Goal: Task Accomplishment & Management: Complete application form

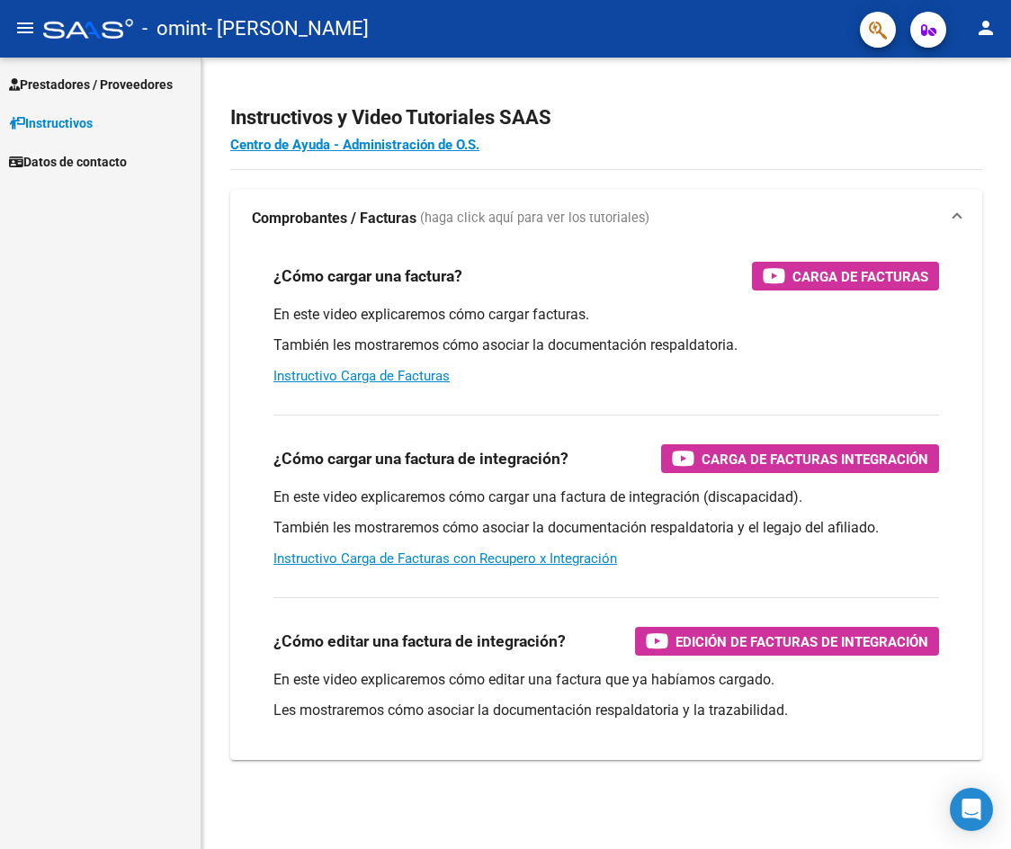
click at [79, 85] on span "Prestadores / Proveedores" at bounding box center [91, 85] width 164 height 20
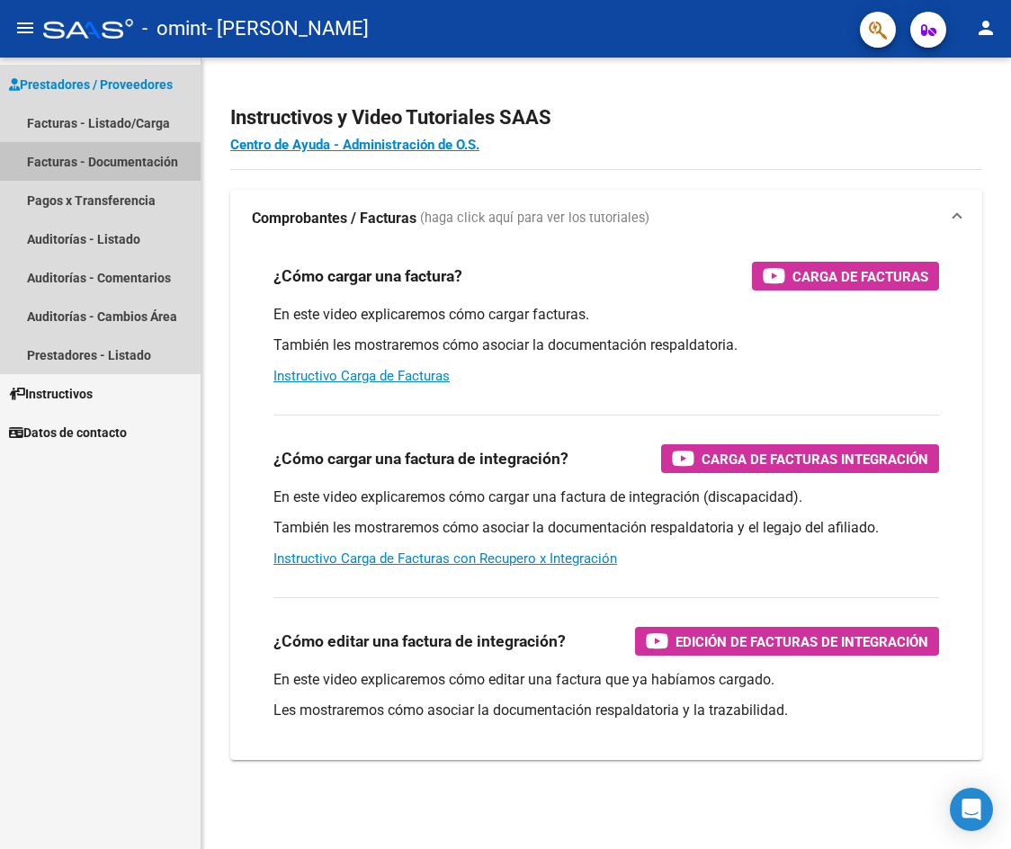
click at [131, 161] on link "Facturas - Documentación" at bounding box center [100, 161] width 201 height 39
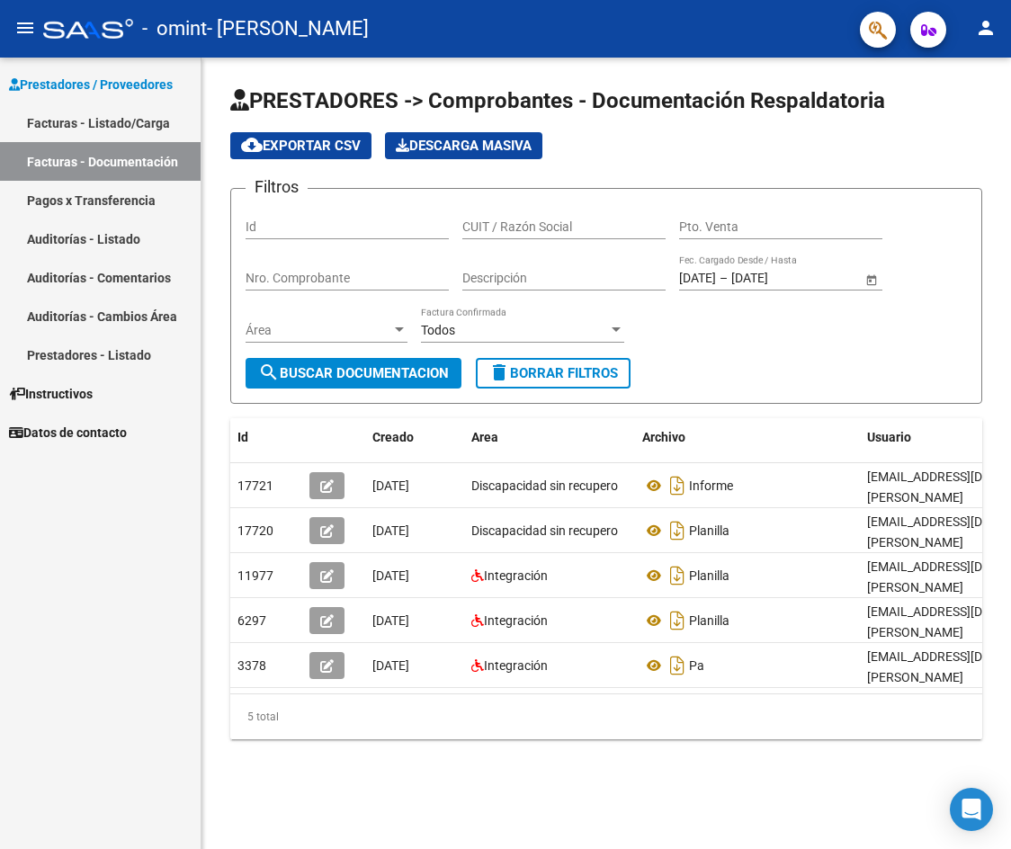
drag, startPoint x: 611, startPoint y: 776, endPoint x: 671, endPoint y: 727, distance: 77.3
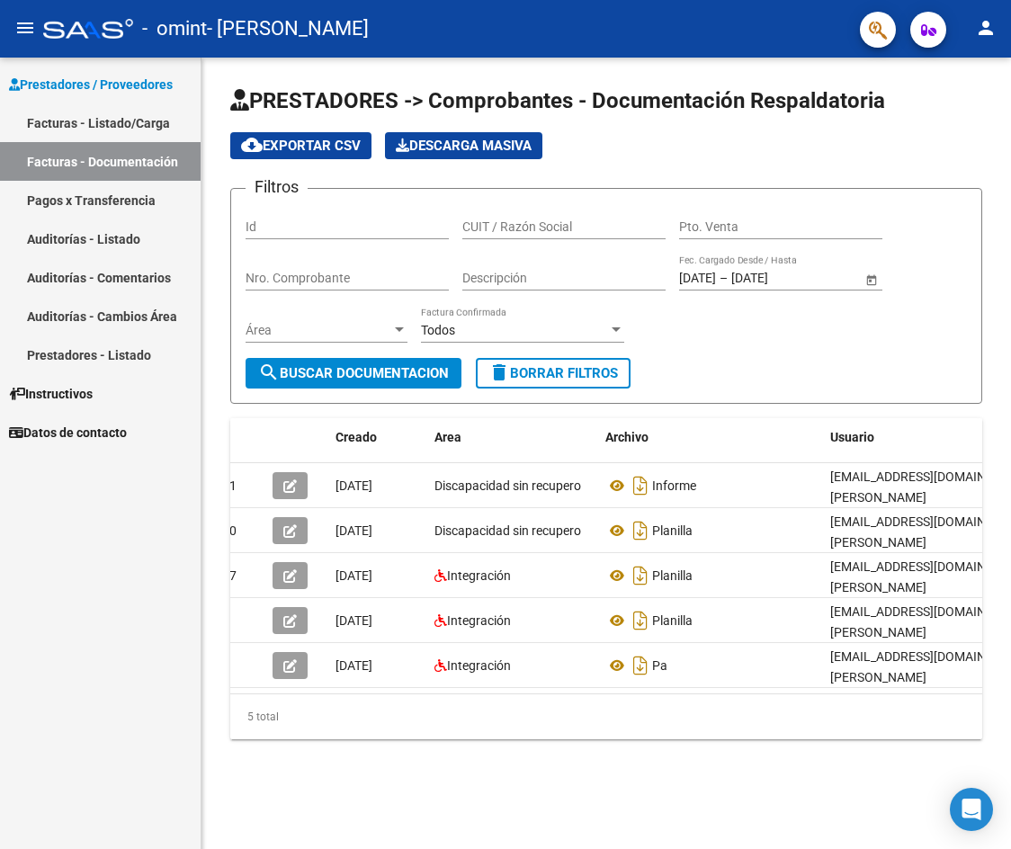
scroll to position [0, 39]
drag, startPoint x: 665, startPoint y: 689, endPoint x: 805, endPoint y: 696, distance: 140.5
click at [852, 684] on datatable-selection "17721 [DATE] Discapacidad sin recupero Informe [EMAIL_ADDRESS][DOMAIN_NAME] - […" at bounding box center [568, 683] width 752 height 14
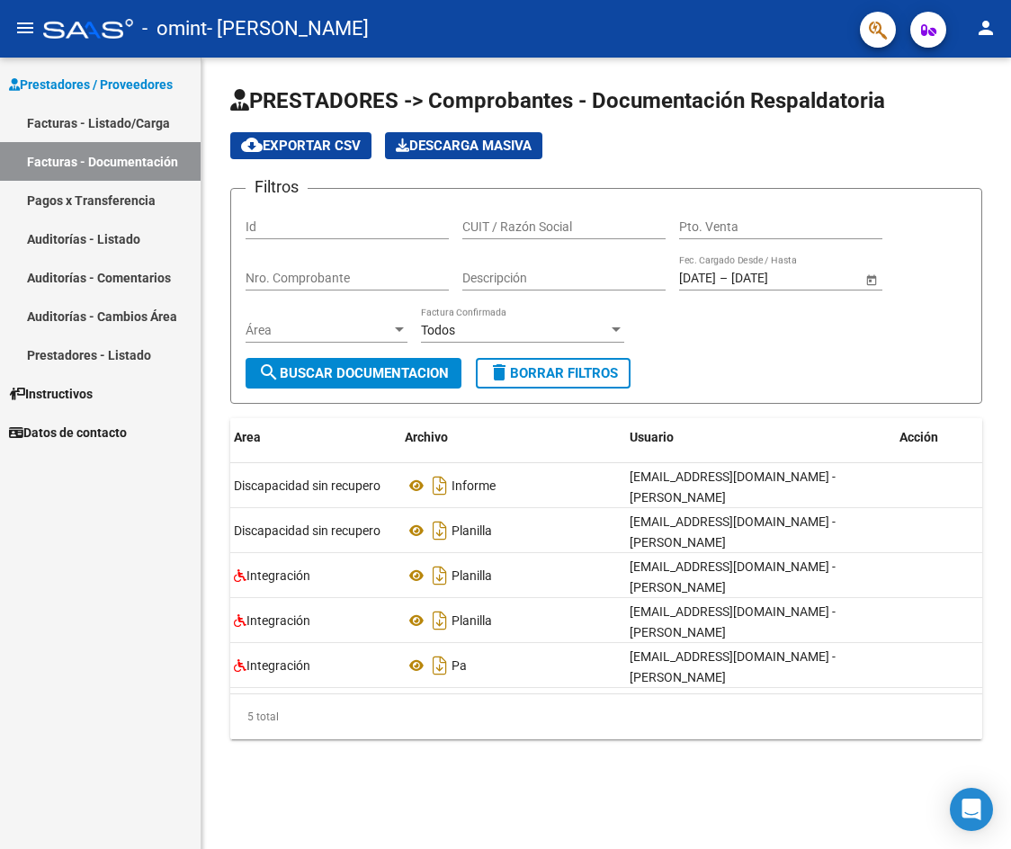
scroll to position [0, 0]
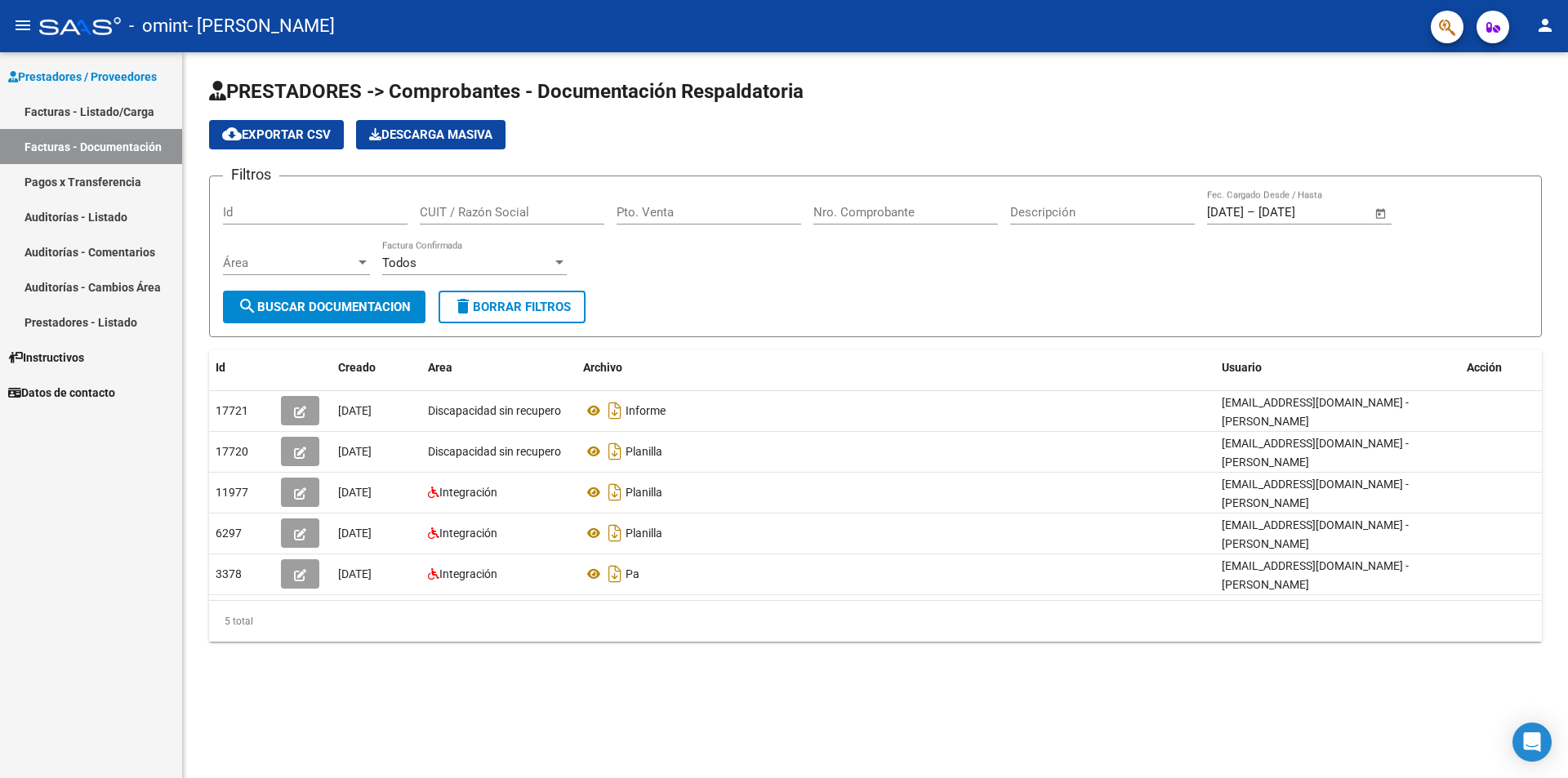
click at [766, 742] on mat-sidenav-content "PRESTADORES -> Comprobantes - Documentación Respaldatoria cloud_download Export…" at bounding box center [874, 415] width 1385 height 725
click at [319, 213] on input "Id" at bounding box center [314, 212] width 184 height 15
click at [322, 177] on form "Filtros Id CUIT / Razón Social Pto. Venta Nro. Comprobante Descripción [DATE] […" at bounding box center [875, 256] width 1333 height 162
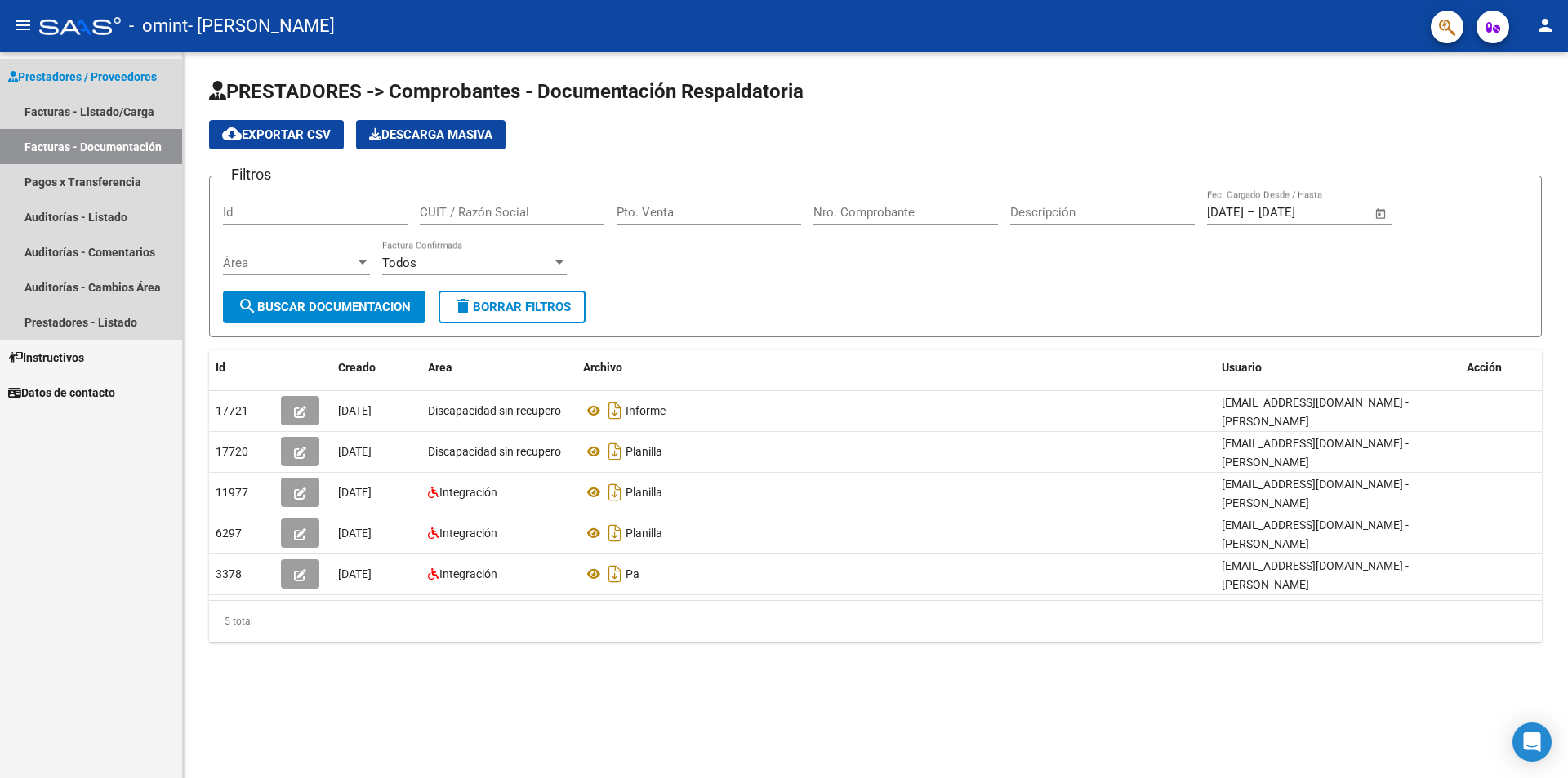
click at [101, 133] on link "Facturas - Documentación" at bounding box center [91, 146] width 182 height 35
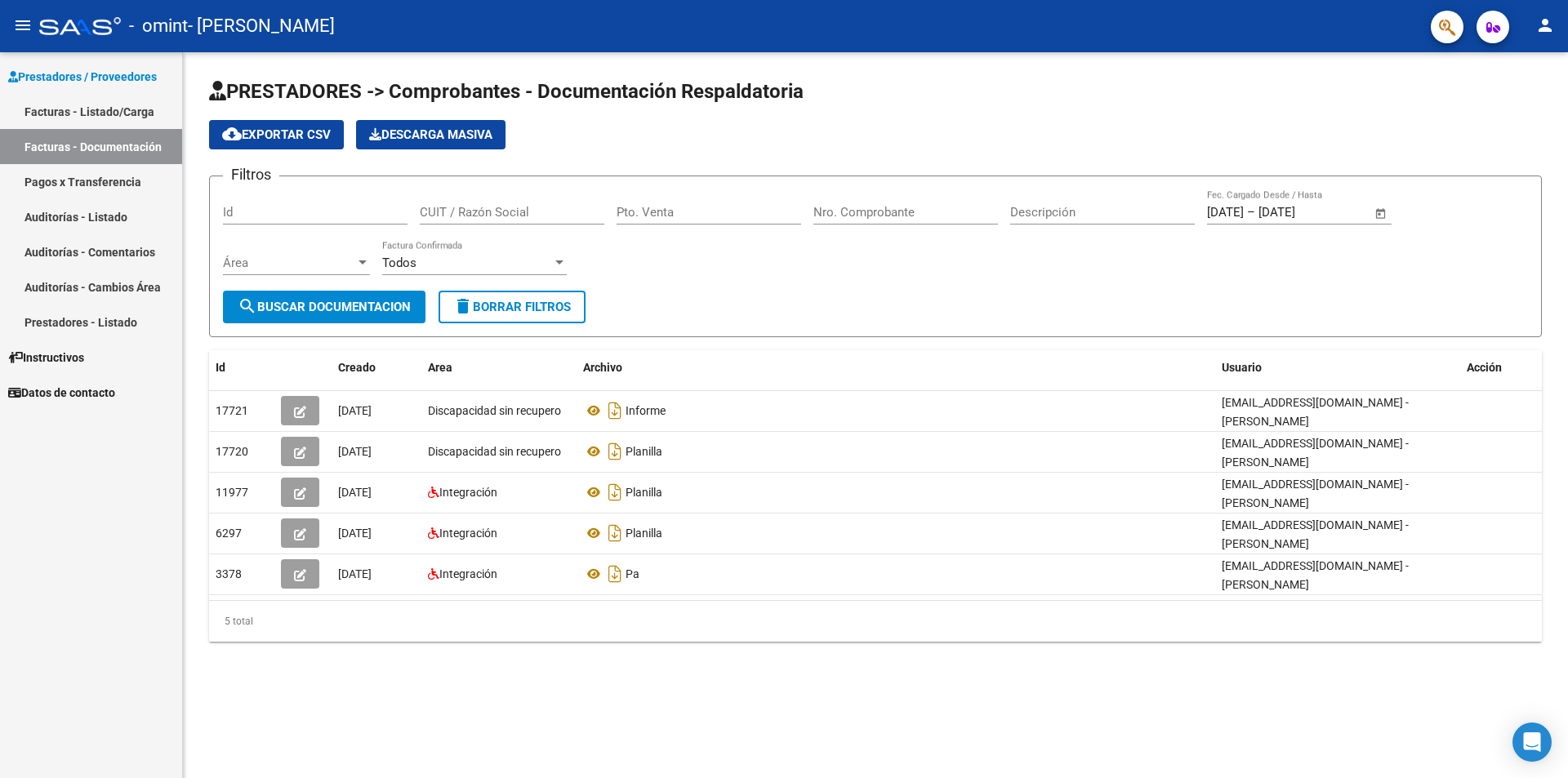
click at [113, 108] on link "Facturas - Listado/Carga" at bounding box center [91, 111] width 182 height 35
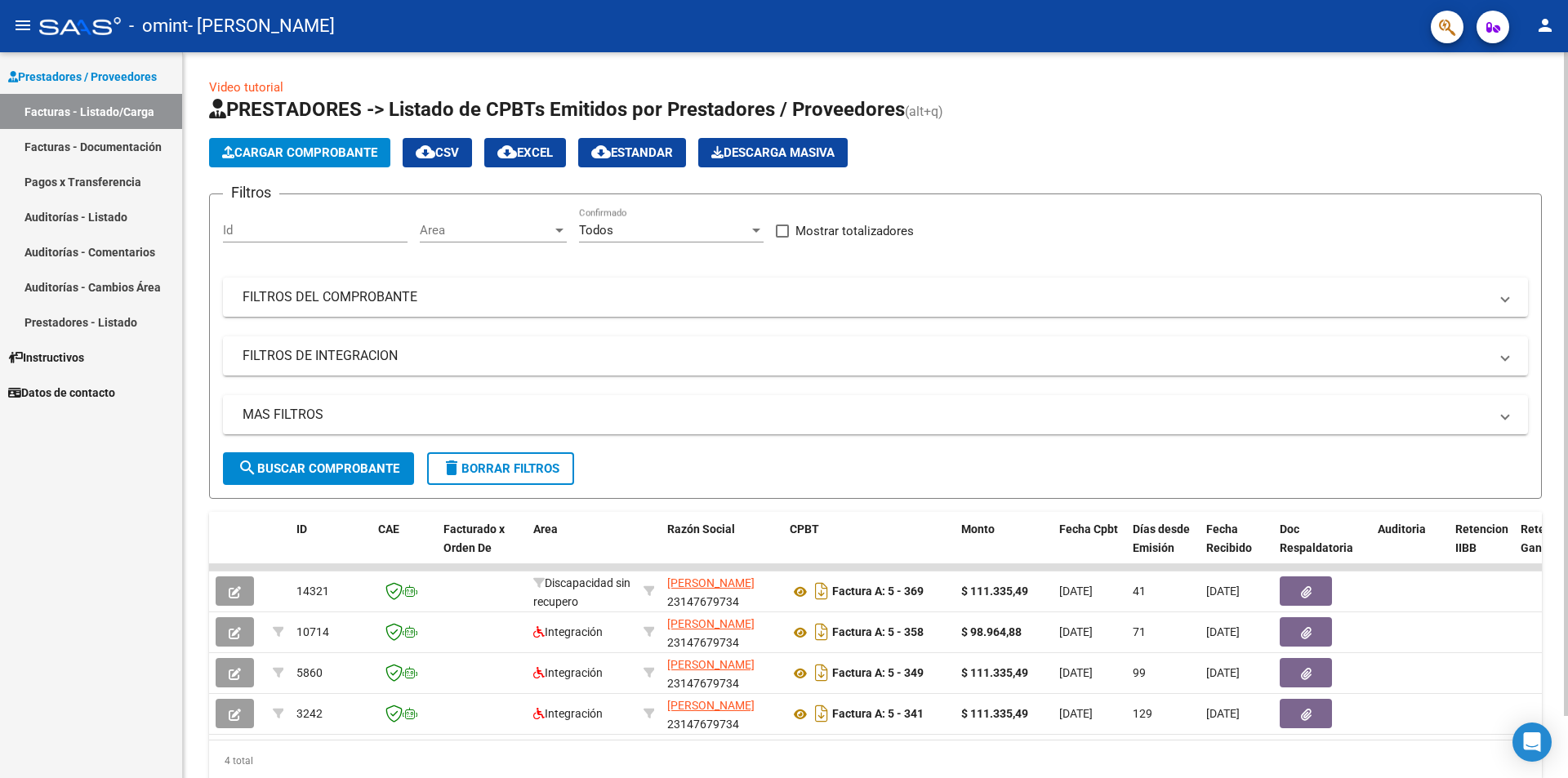
click at [335, 152] on span "Cargar Comprobante" at bounding box center [300, 153] width 155 height 15
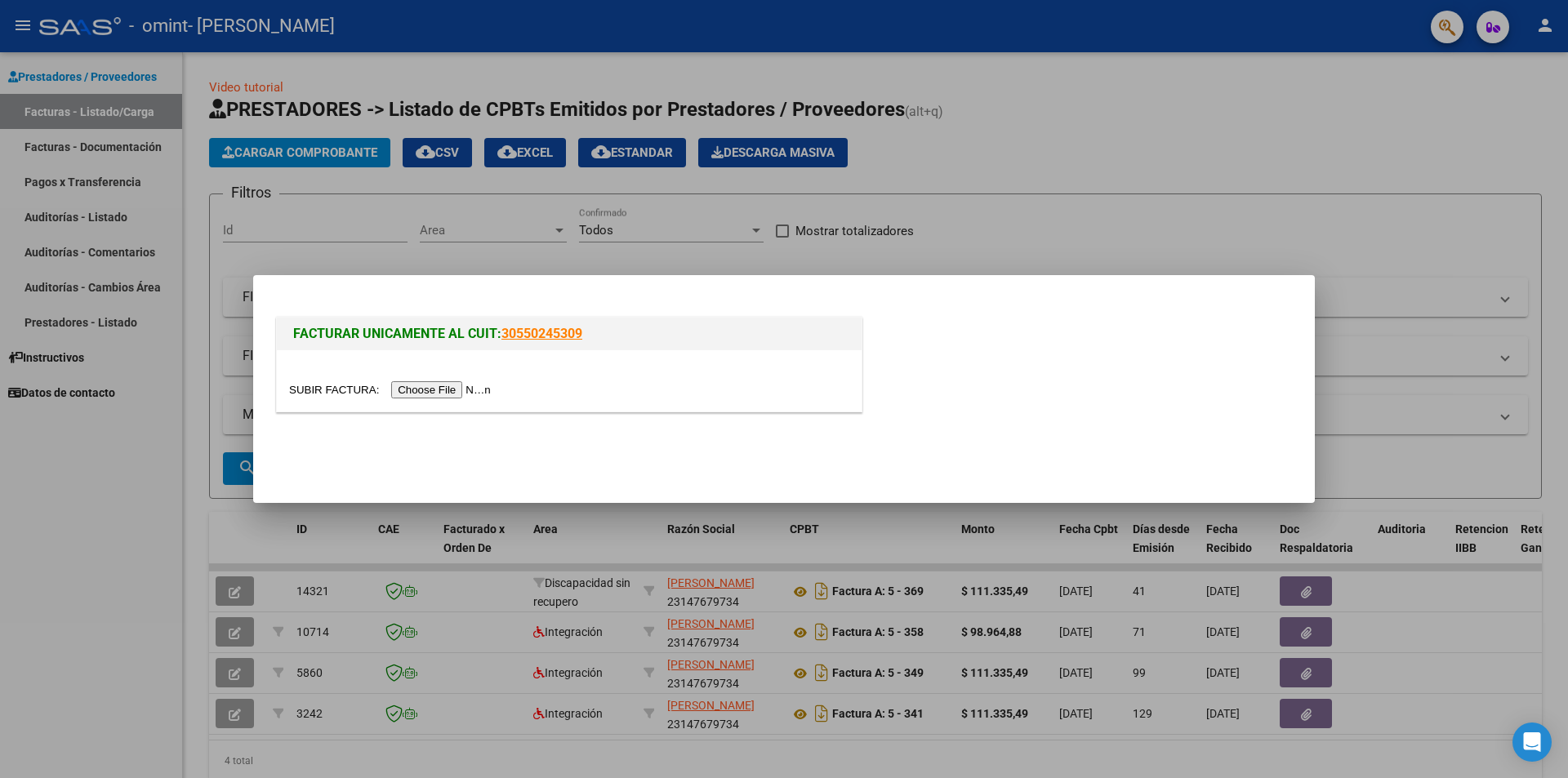
click at [468, 390] on input "file" at bounding box center [392, 389] width 207 height 17
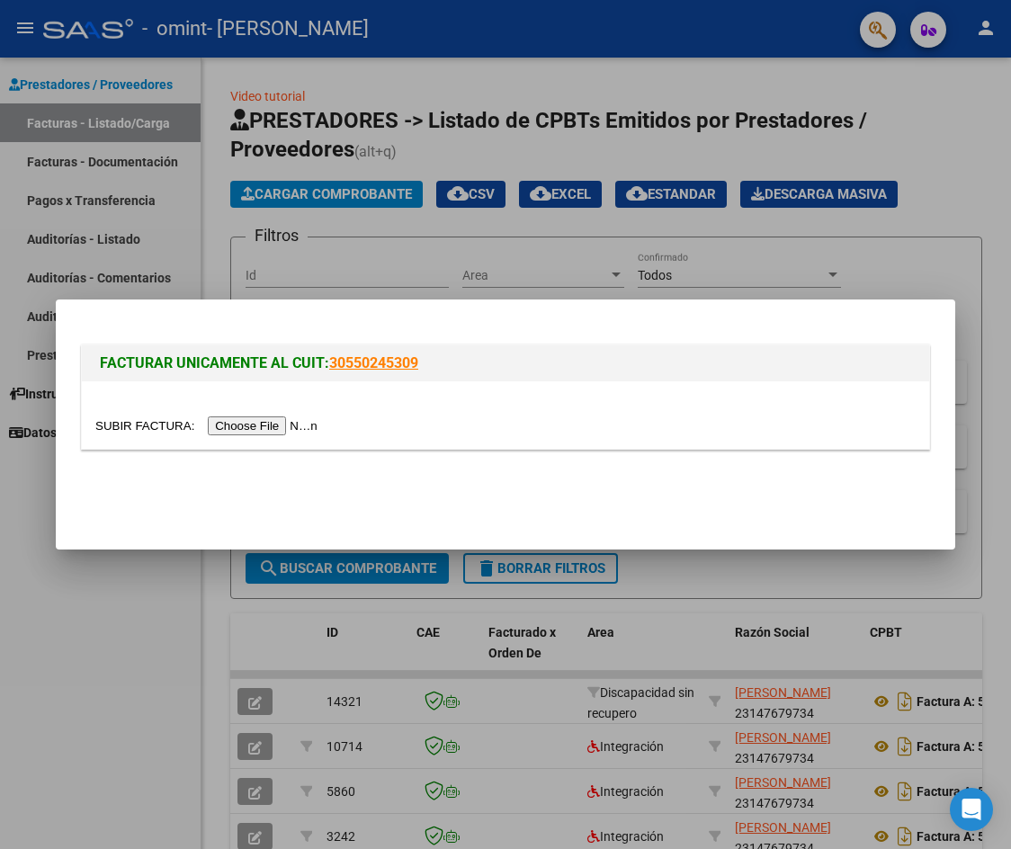
click at [287, 422] on input "file" at bounding box center [209, 425] width 228 height 19
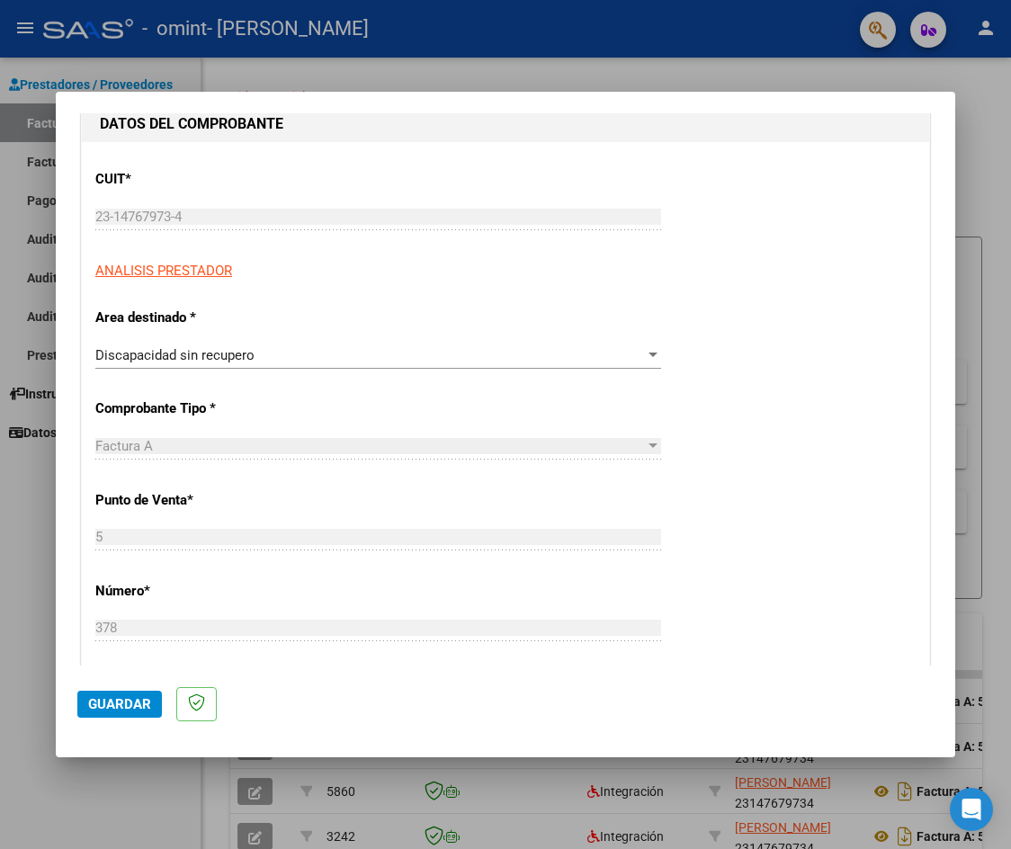
drag, startPoint x: 367, startPoint y: 483, endPoint x: 363, endPoint y: 545, distance: 62.2
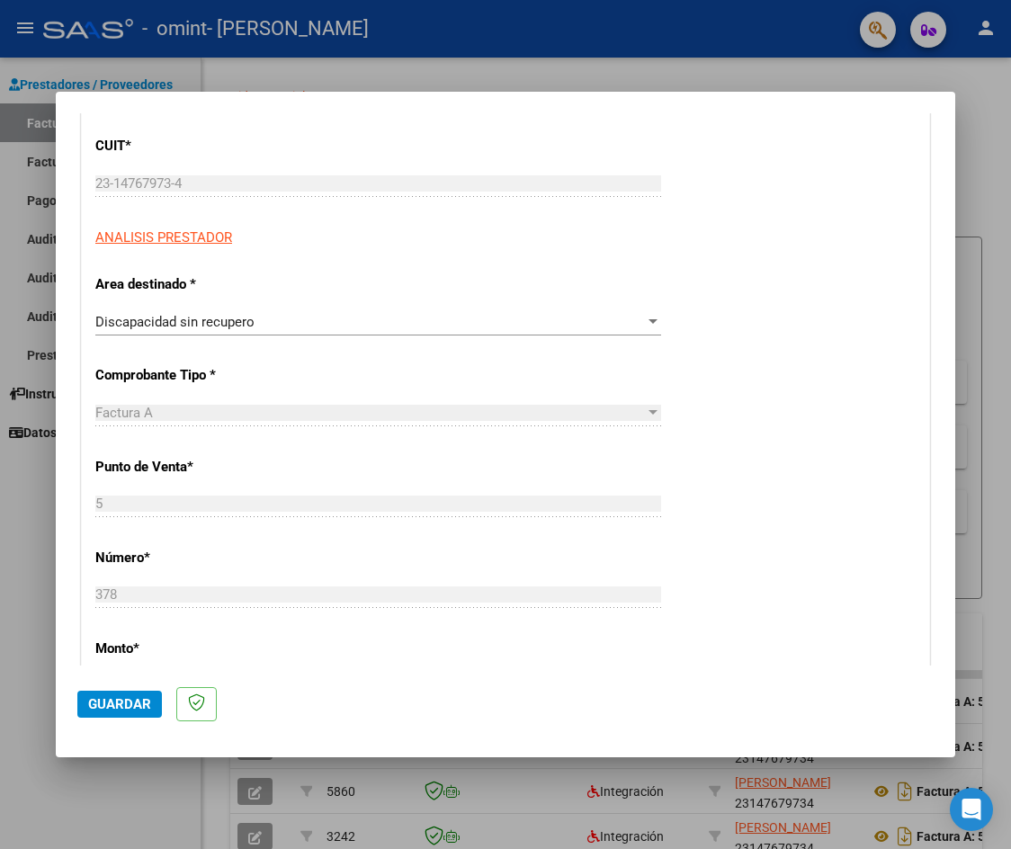
click at [322, 319] on div "Discapacidad sin recupero" at bounding box center [369, 322] width 549 height 16
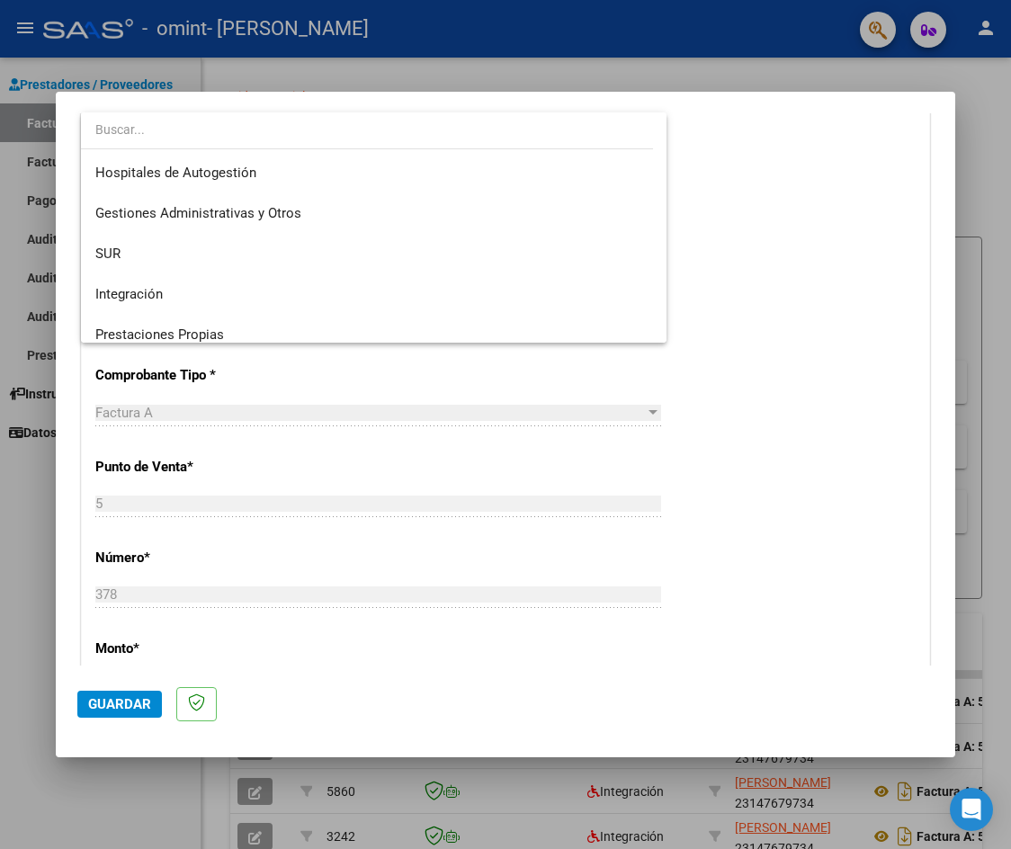
scroll to position [134, 0]
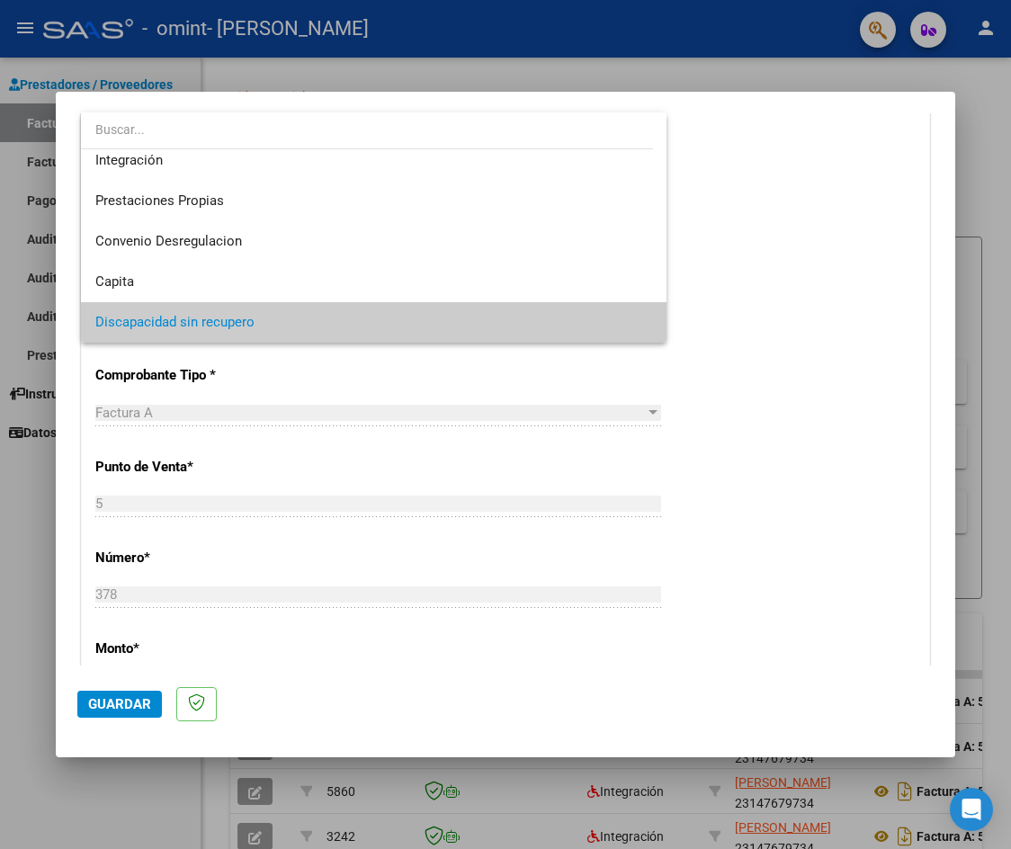
click at [472, 329] on span "Discapacidad sin recupero" at bounding box center [373, 322] width 557 height 40
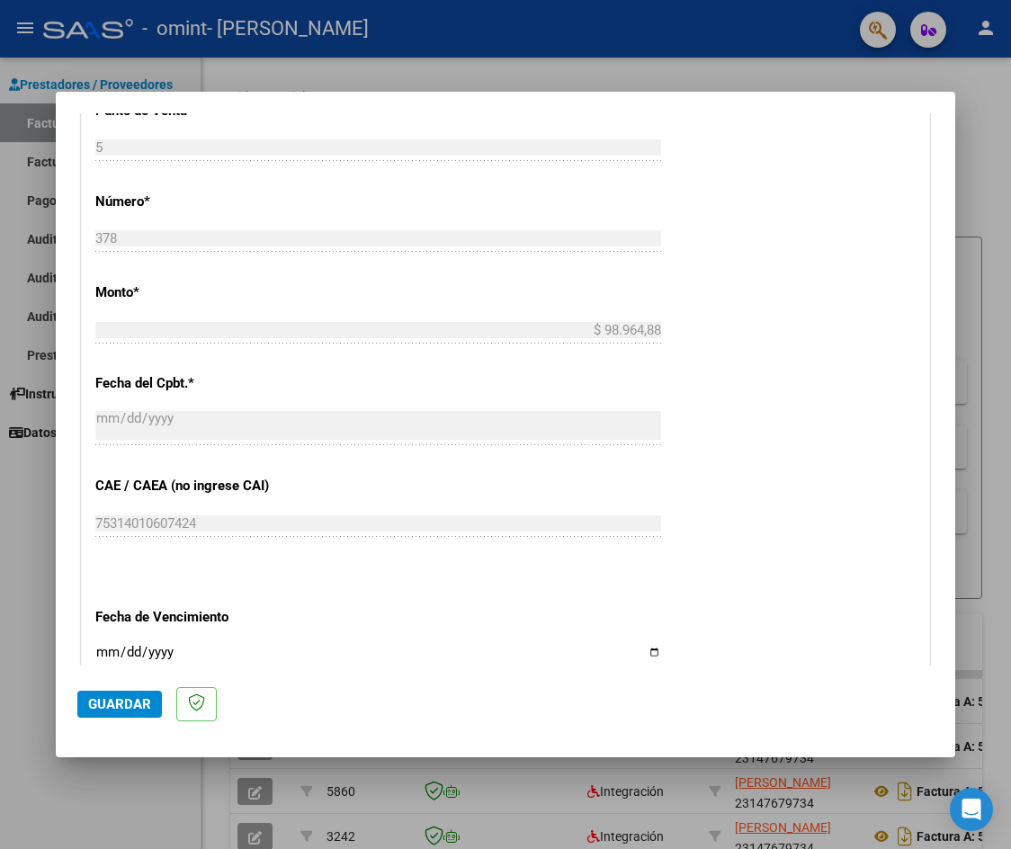
drag, startPoint x: 728, startPoint y: 388, endPoint x: 725, endPoint y: 446, distance: 57.7
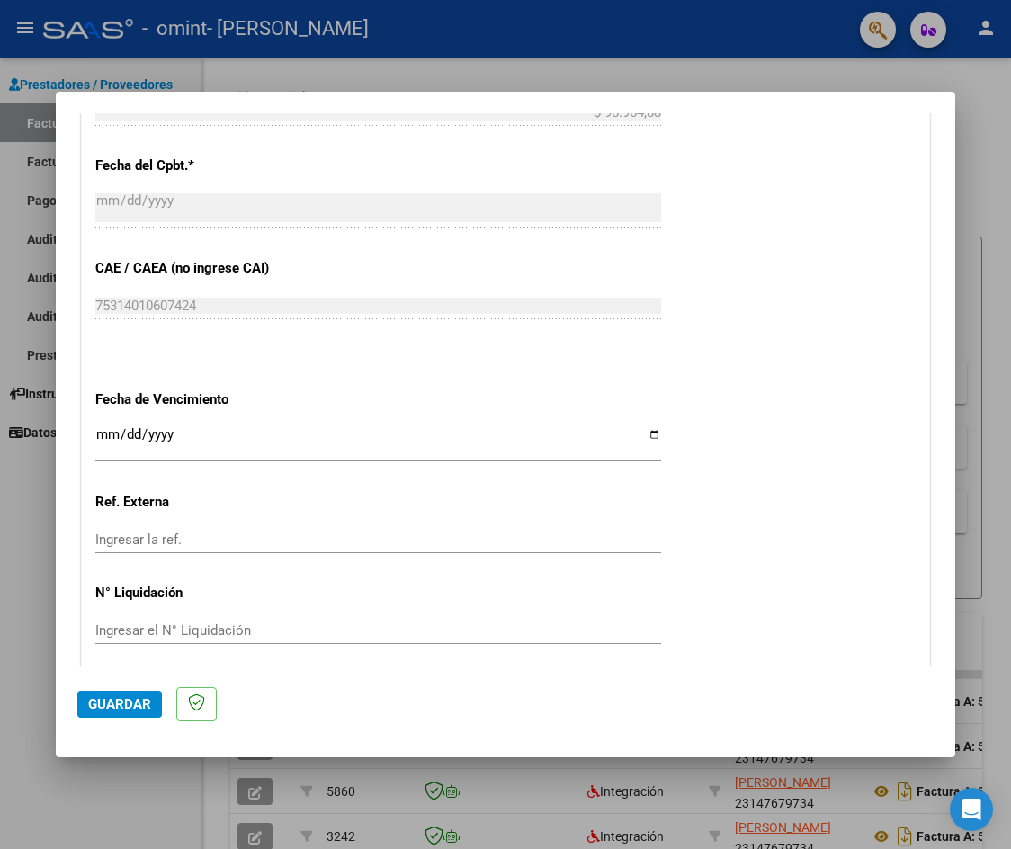
scroll to position [871, 0]
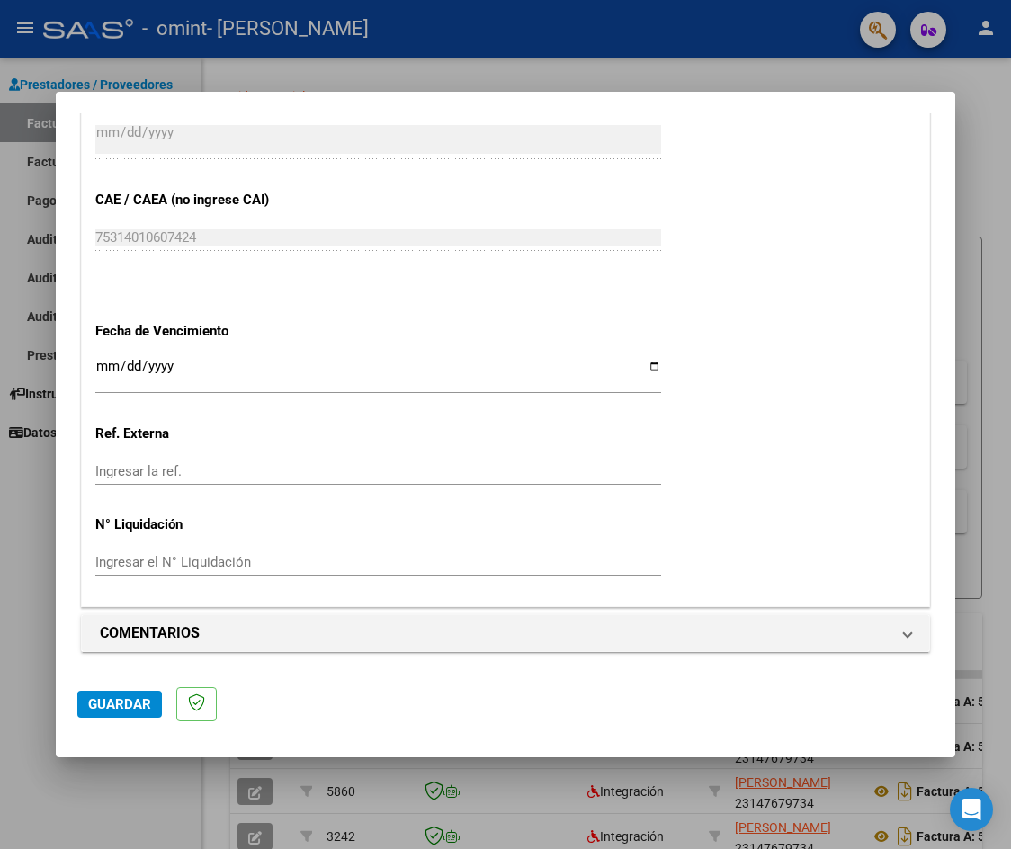
drag, startPoint x: 707, startPoint y: 385, endPoint x: 709, endPoint y: 460, distance: 75.6
click at [649, 373] on input "Ingresar la fecha" at bounding box center [378, 373] width 566 height 29
click at [222, 357] on div "Ingresar la fecha" at bounding box center [378, 374] width 566 height 39
click at [555, 378] on input "Ingresar la fecha" at bounding box center [378, 373] width 566 height 29
click at [647, 366] on input "Ingresar la fecha" at bounding box center [378, 373] width 566 height 29
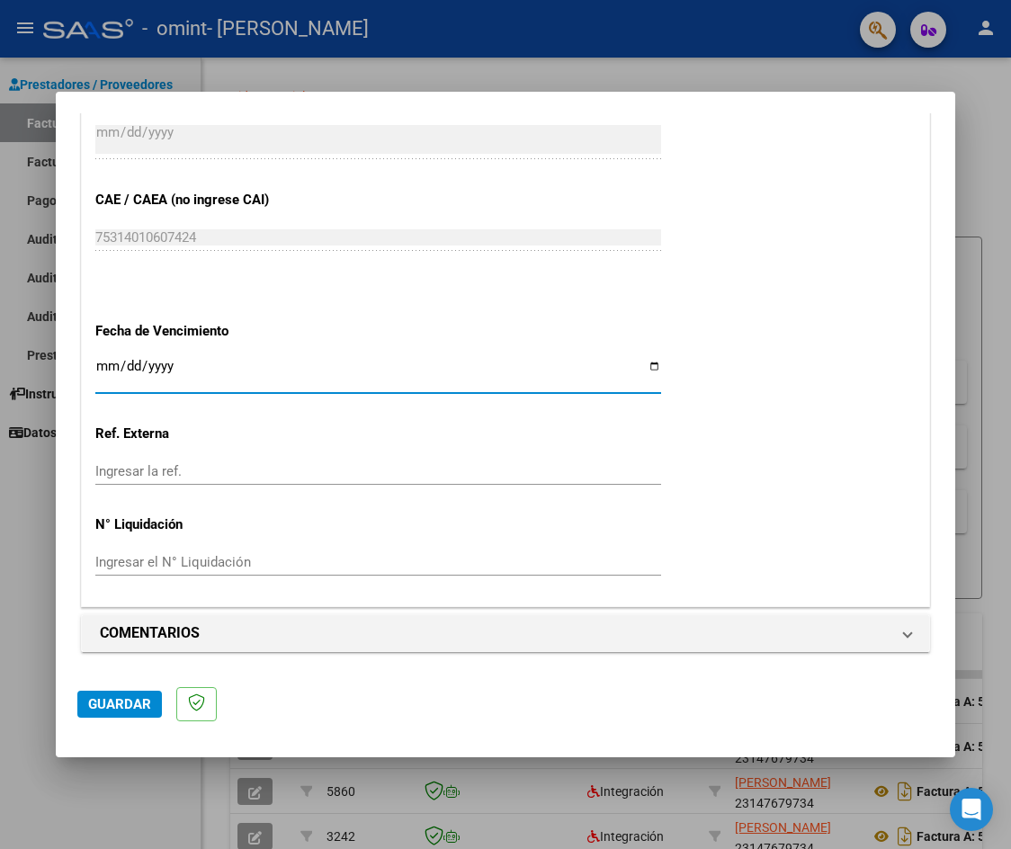
type input "[DATE]"
click at [318, 460] on div "Ingresar la ref." at bounding box center [378, 471] width 566 height 27
drag, startPoint x: 299, startPoint y: 439, endPoint x: 302, endPoint y: 506, distance: 67.5
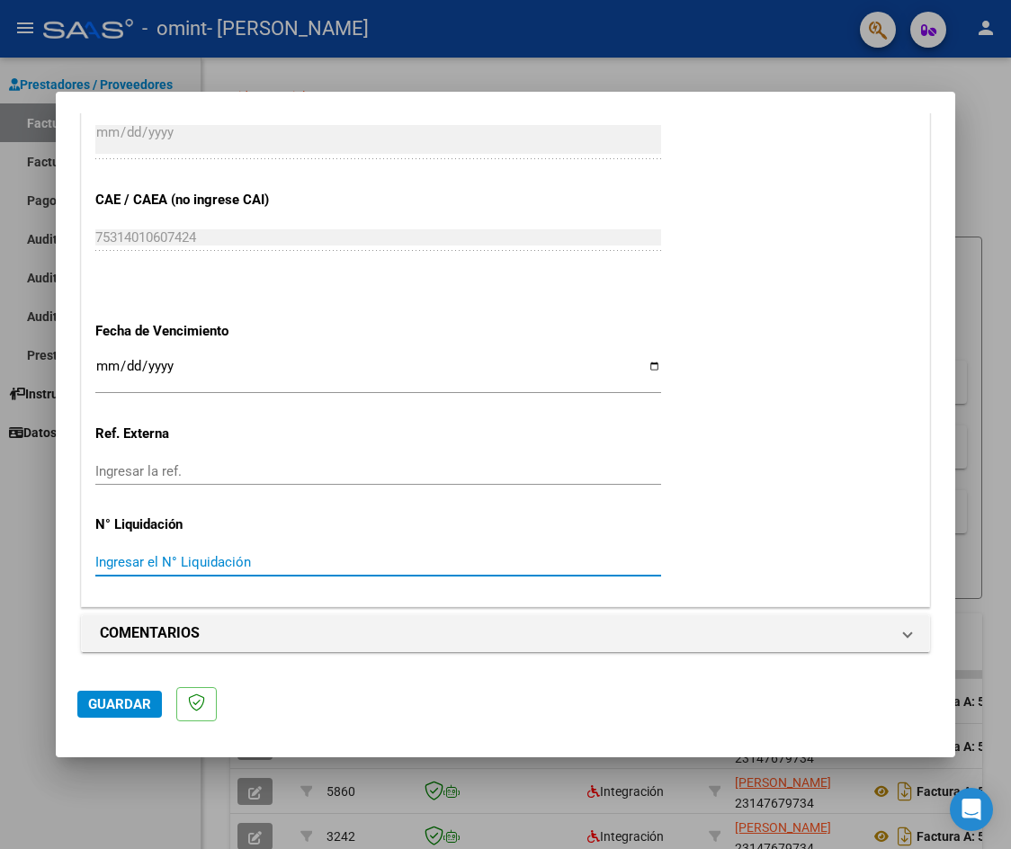
drag, startPoint x: 278, startPoint y: 559, endPoint x: 292, endPoint y: 755, distance: 196.6
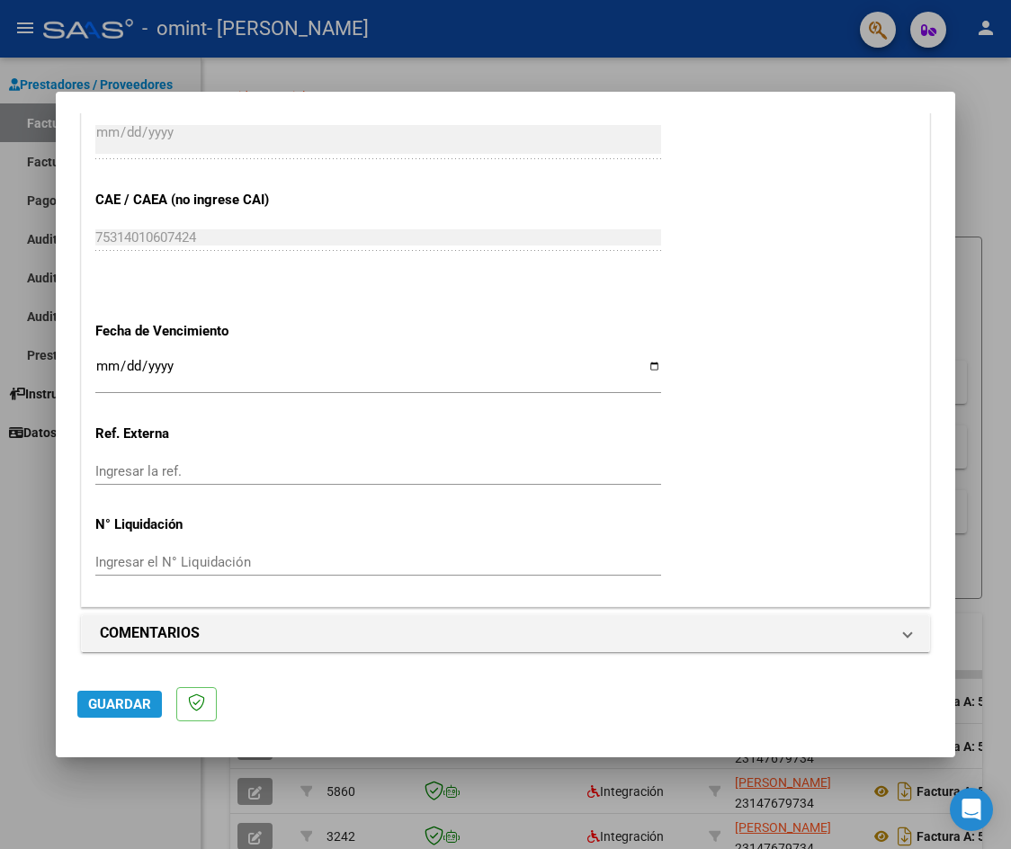
click at [129, 711] on span "Guardar" at bounding box center [119, 704] width 63 height 16
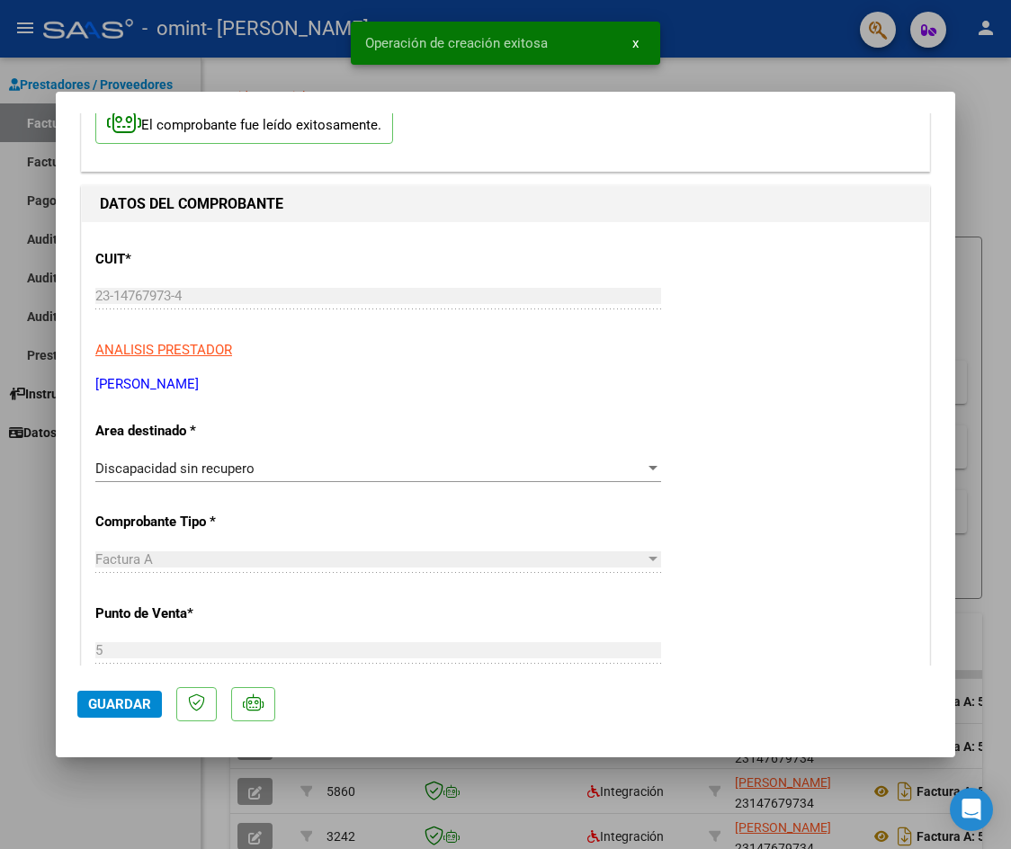
drag, startPoint x: 326, startPoint y: 511, endPoint x: 326, endPoint y: 589, distance: 78.2
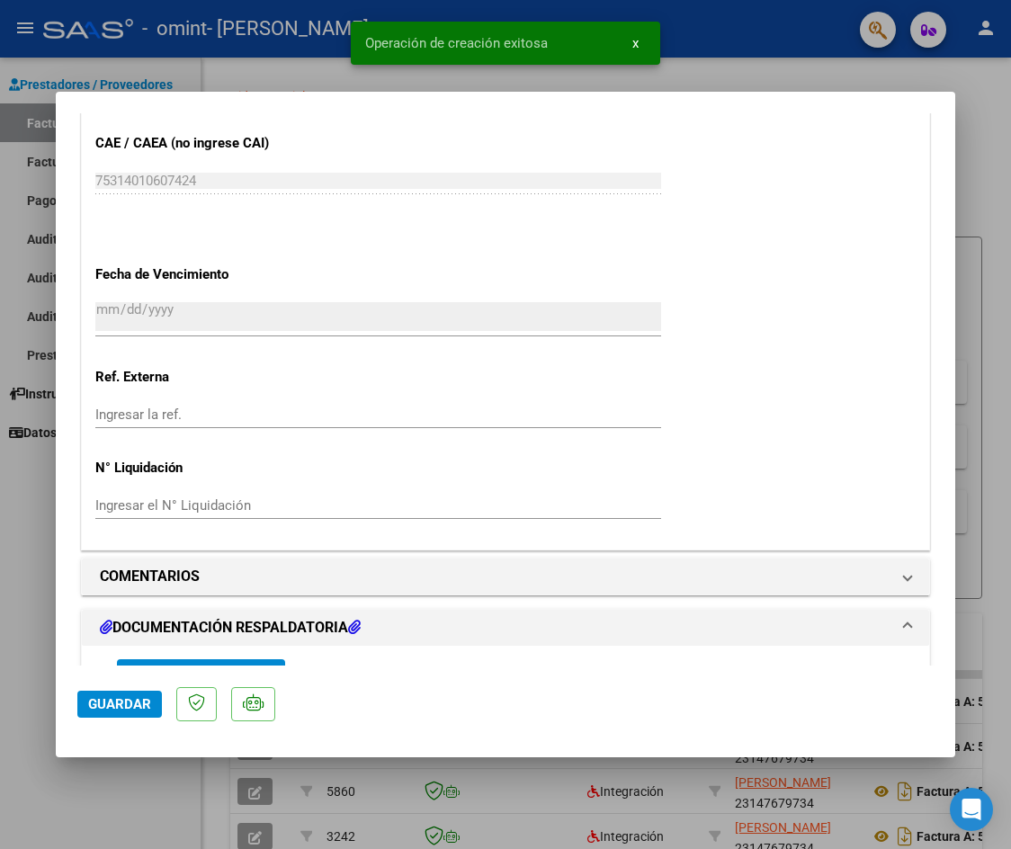
scroll to position [1359, 0]
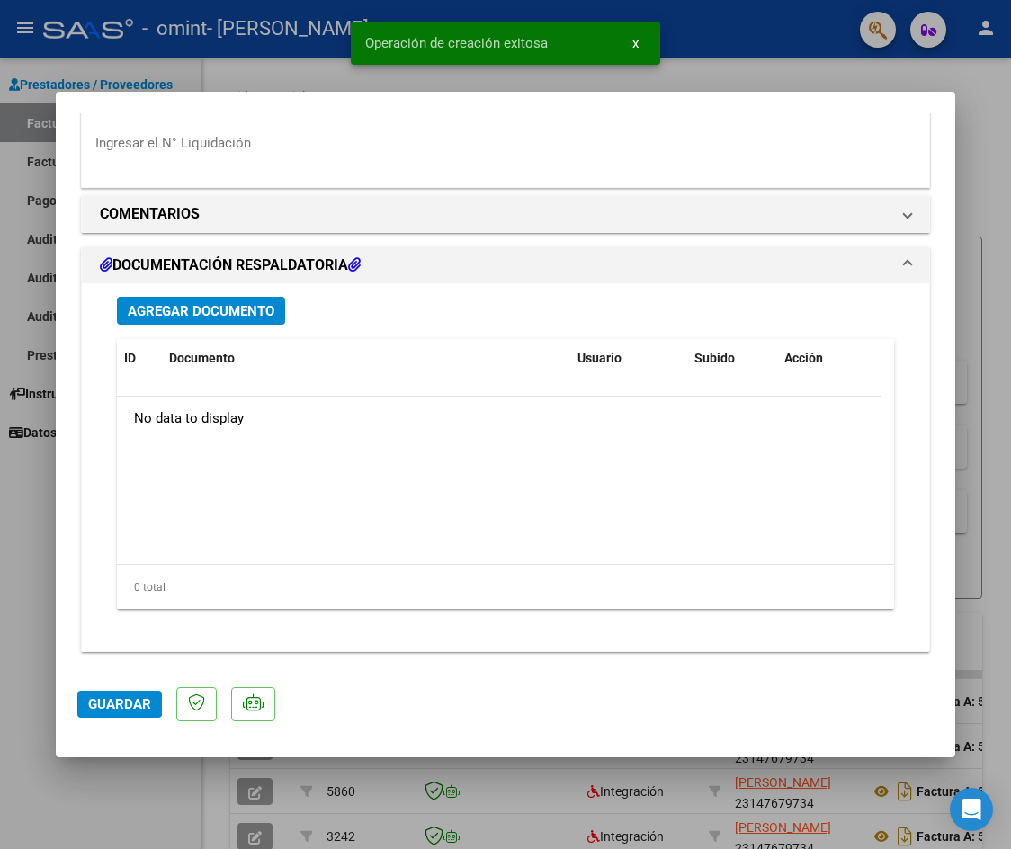
drag, startPoint x: 380, startPoint y: 451, endPoint x: 324, endPoint y: 491, distance: 69.1
click at [212, 306] on span "Agregar Documento" at bounding box center [201, 311] width 147 height 16
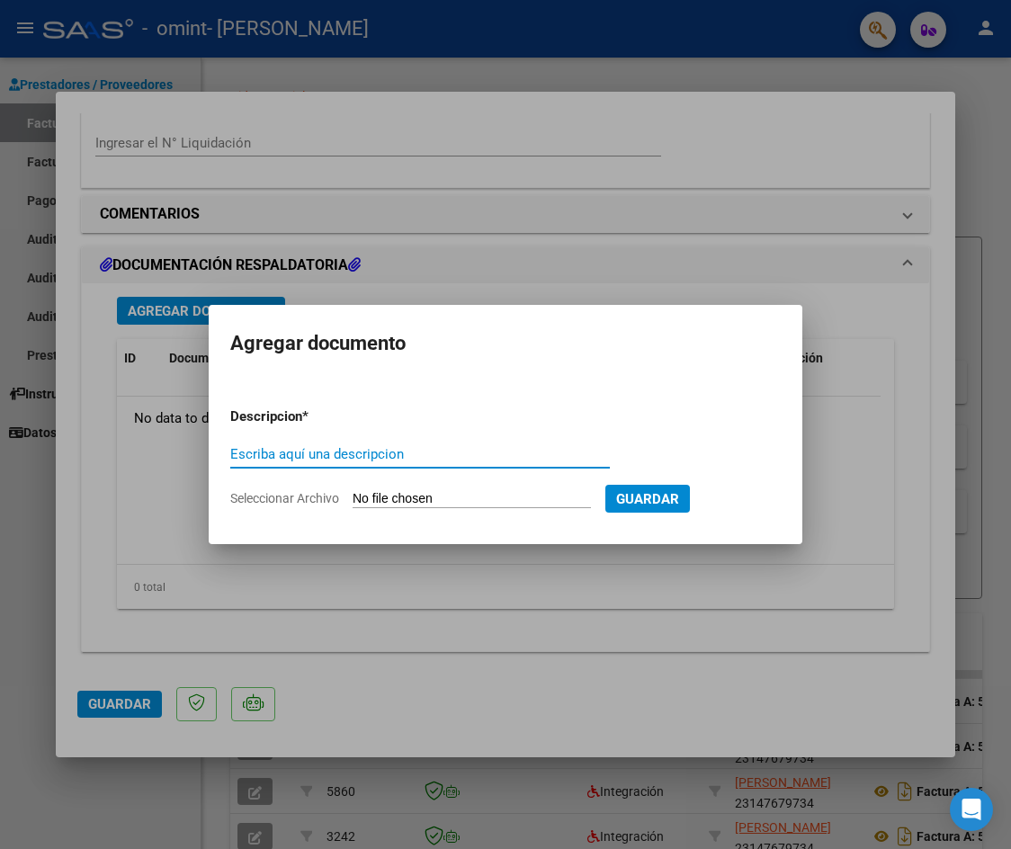
click at [431, 454] on input "Escriba aquí una descripcion" at bounding box center [419, 454] width 379 height 16
type input "planilla"
click at [432, 489] on form "Descripcion * planilla Escriba aquí una descripcion Seleccionar Archivo Guardar" at bounding box center [505, 457] width 550 height 129
click at [433, 505] on input "Seleccionar Archivo" at bounding box center [472, 499] width 238 height 17
type input "C:\fakepath\julio.jpeg"
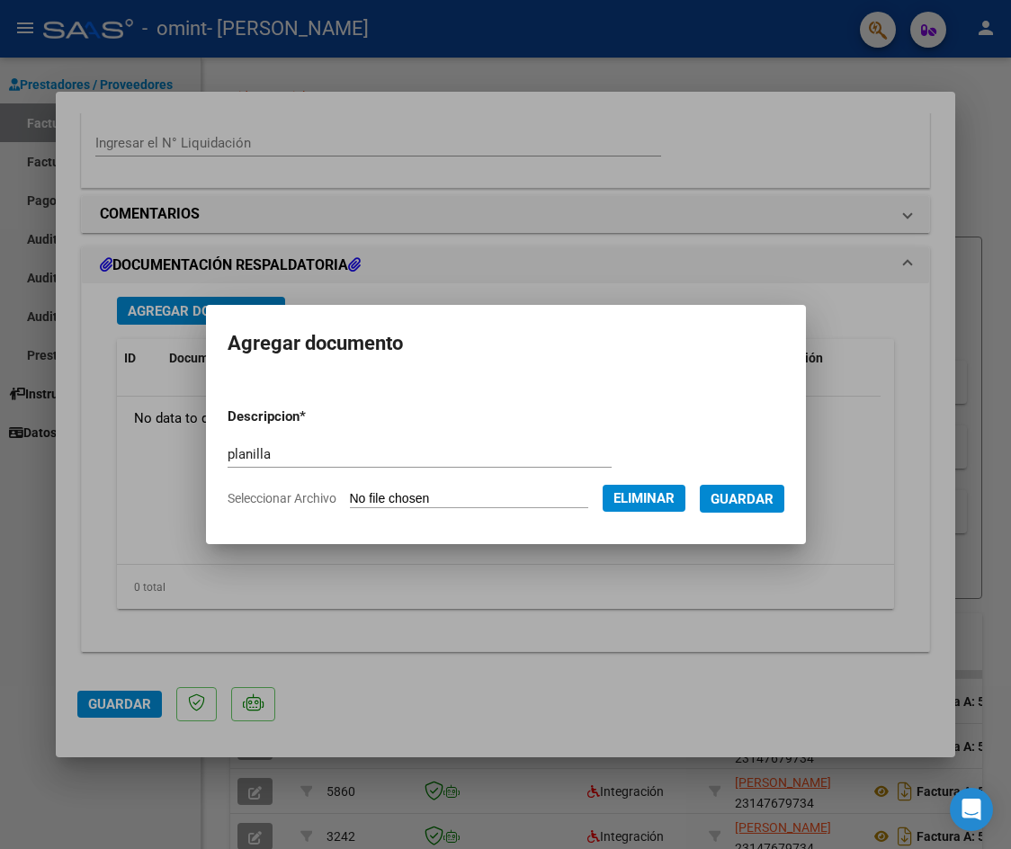
click at [750, 491] on span "Guardar" at bounding box center [741, 499] width 63 height 16
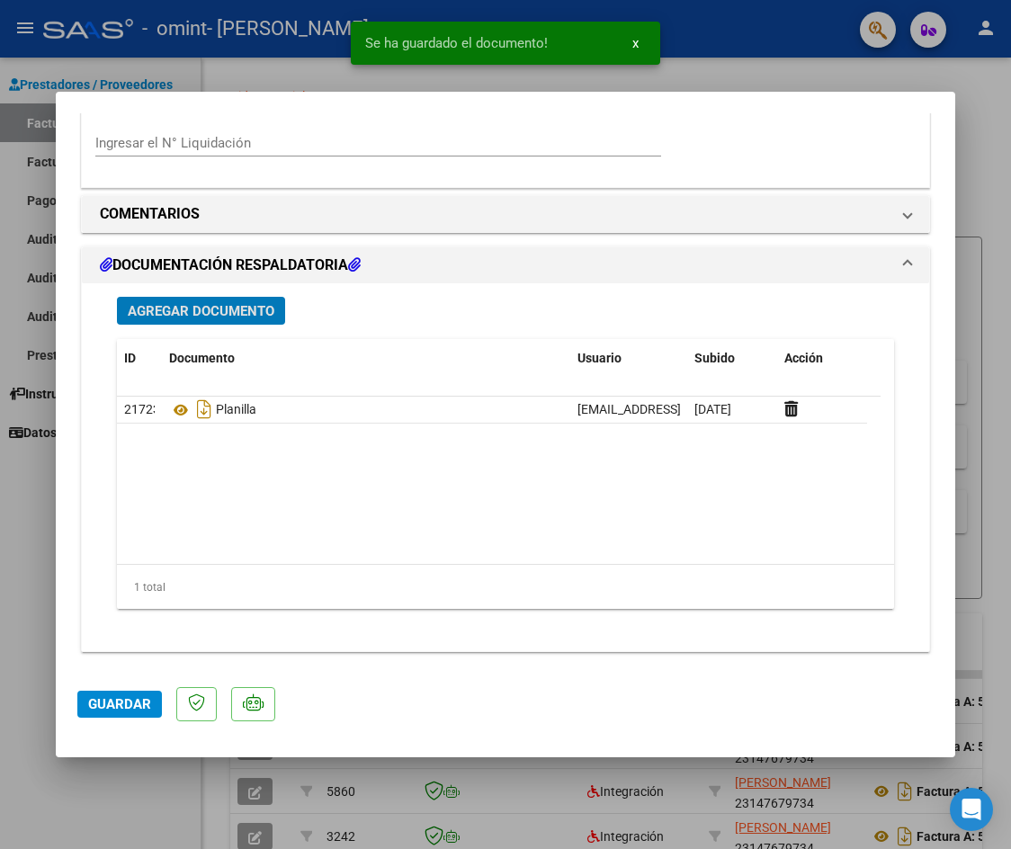
click at [97, 721] on mat-dialog-actions "Guardar" at bounding box center [505, 700] width 856 height 71
click at [118, 687] on mat-dialog-actions "Guardar" at bounding box center [505, 700] width 856 height 71
click at [127, 702] on span "Guardar" at bounding box center [119, 704] width 63 height 16
click at [138, 718] on mat-dialog-actions "Guardar" at bounding box center [505, 700] width 856 height 71
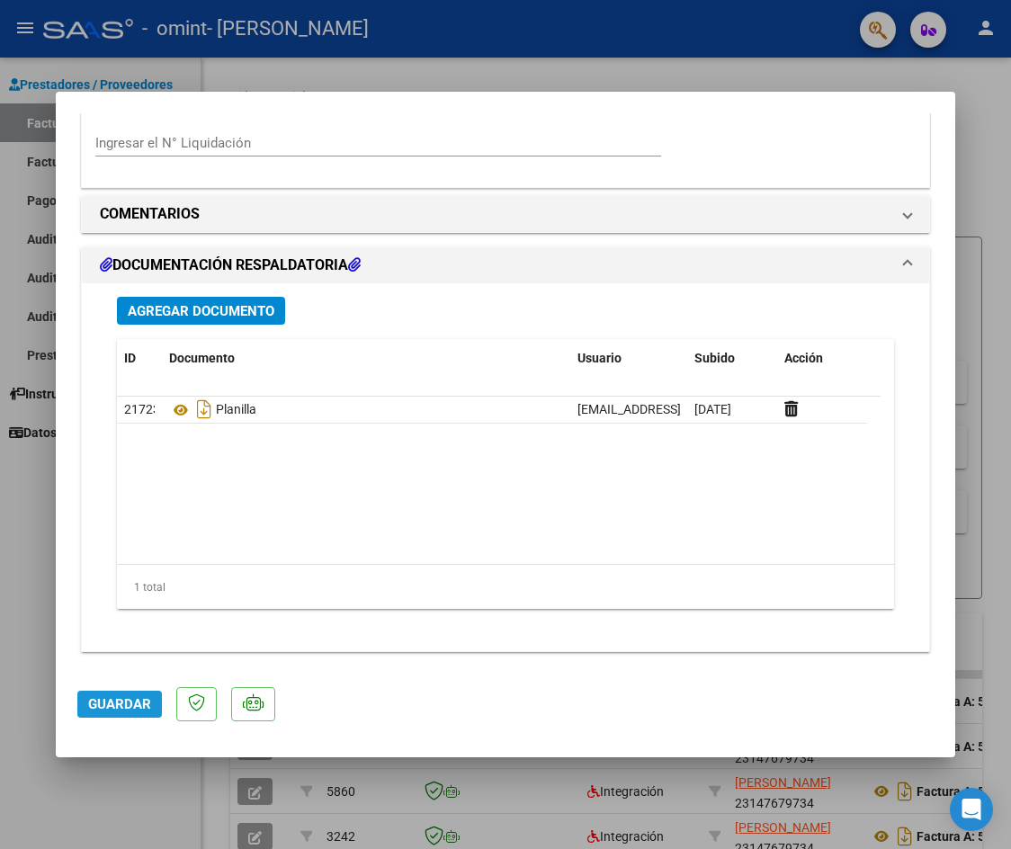
click at [142, 696] on span "Guardar" at bounding box center [119, 704] width 63 height 16
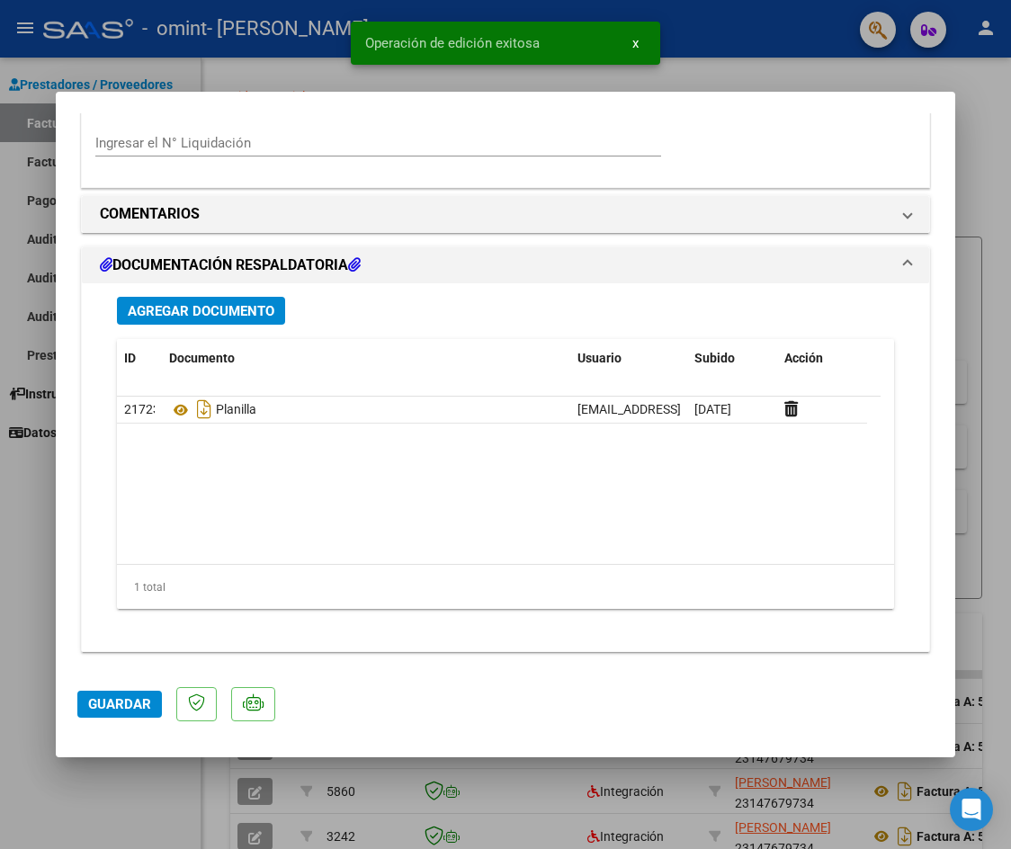
click at [20, 384] on div at bounding box center [505, 424] width 1011 height 849
type input "$ 0,00"
